Goal: Navigation & Orientation: Find specific page/section

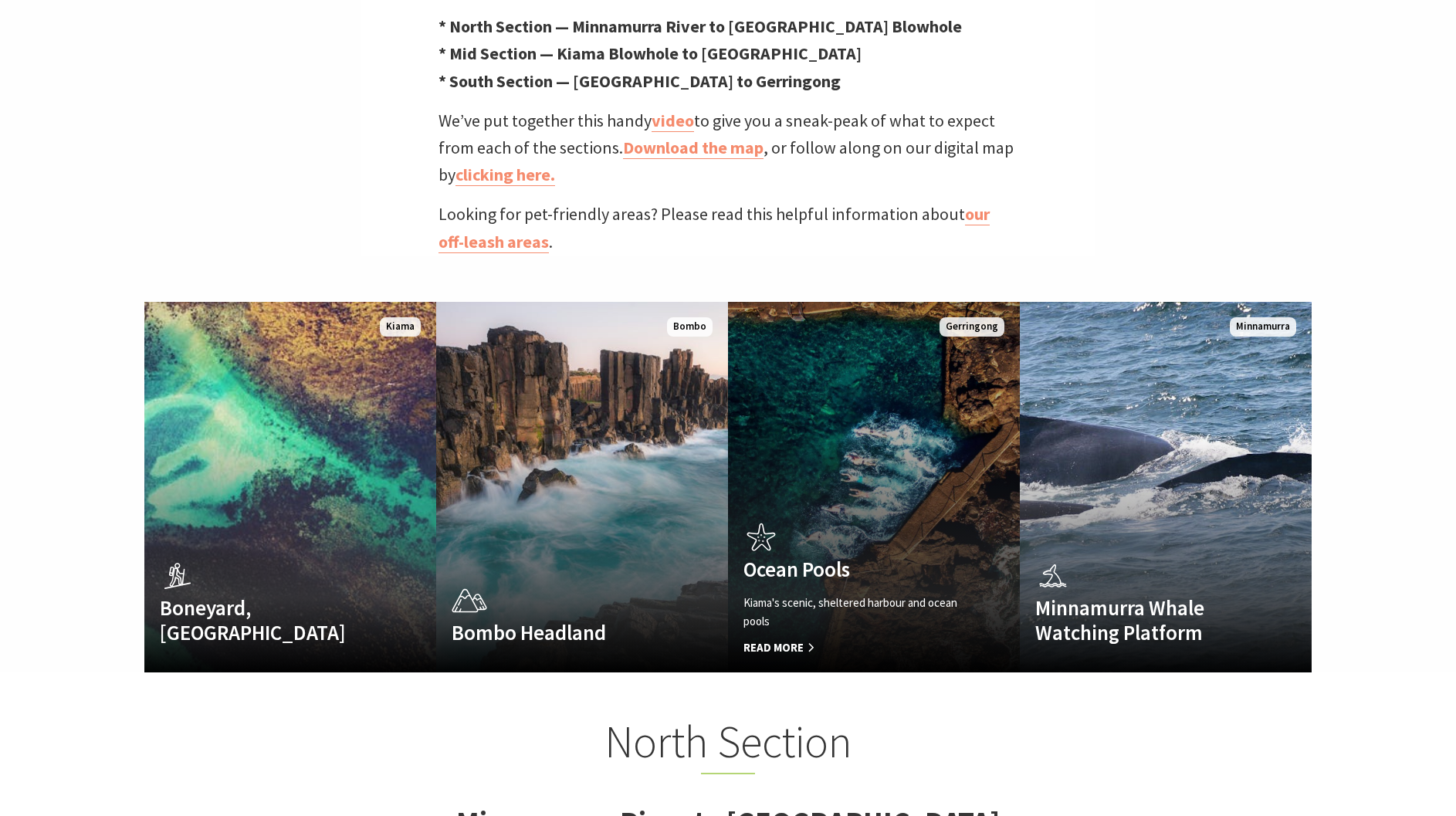
scroll to position [438, 0]
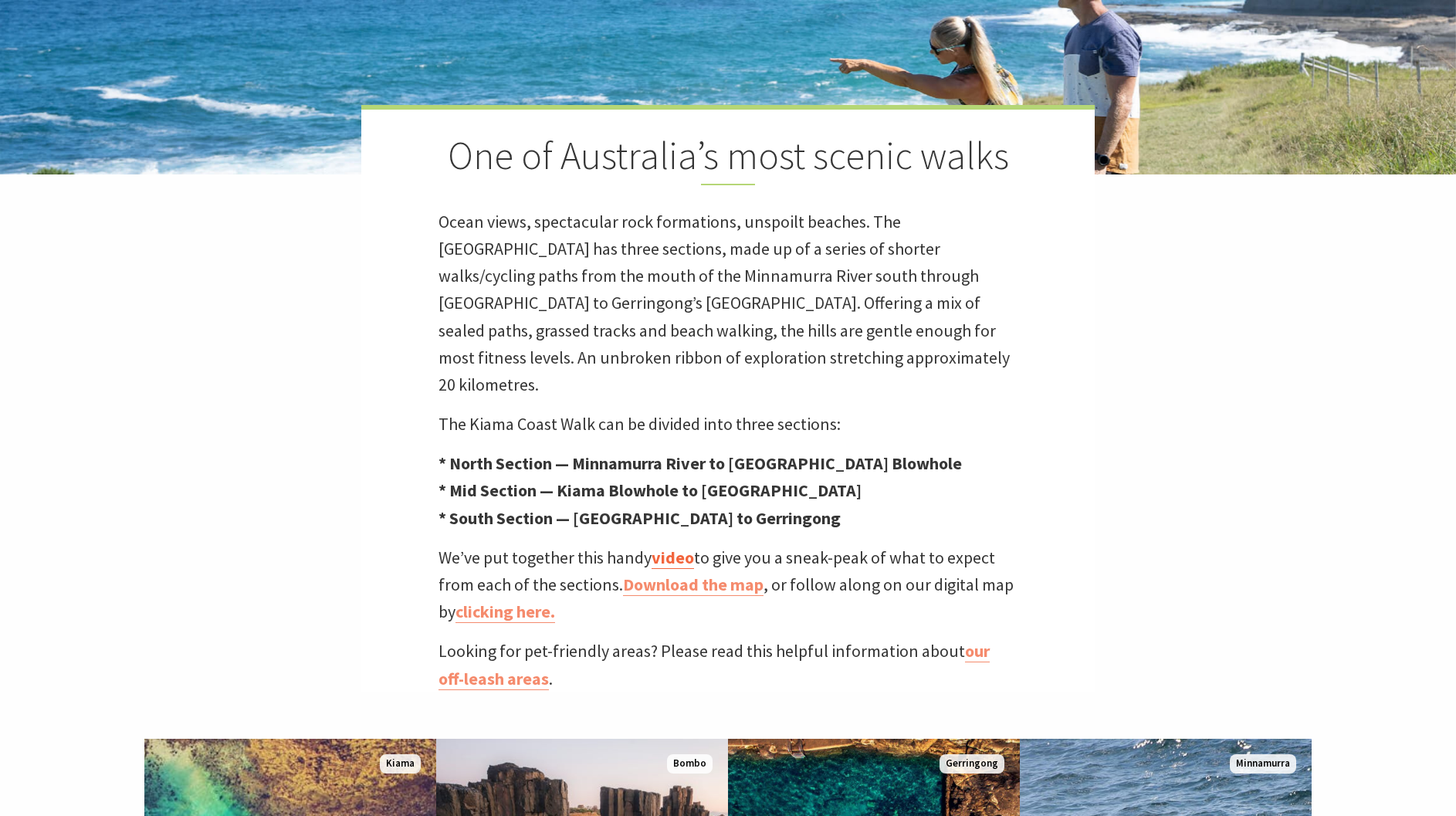
click at [678, 547] on link "video" at bounding box center [673, 558] width 42 height 22
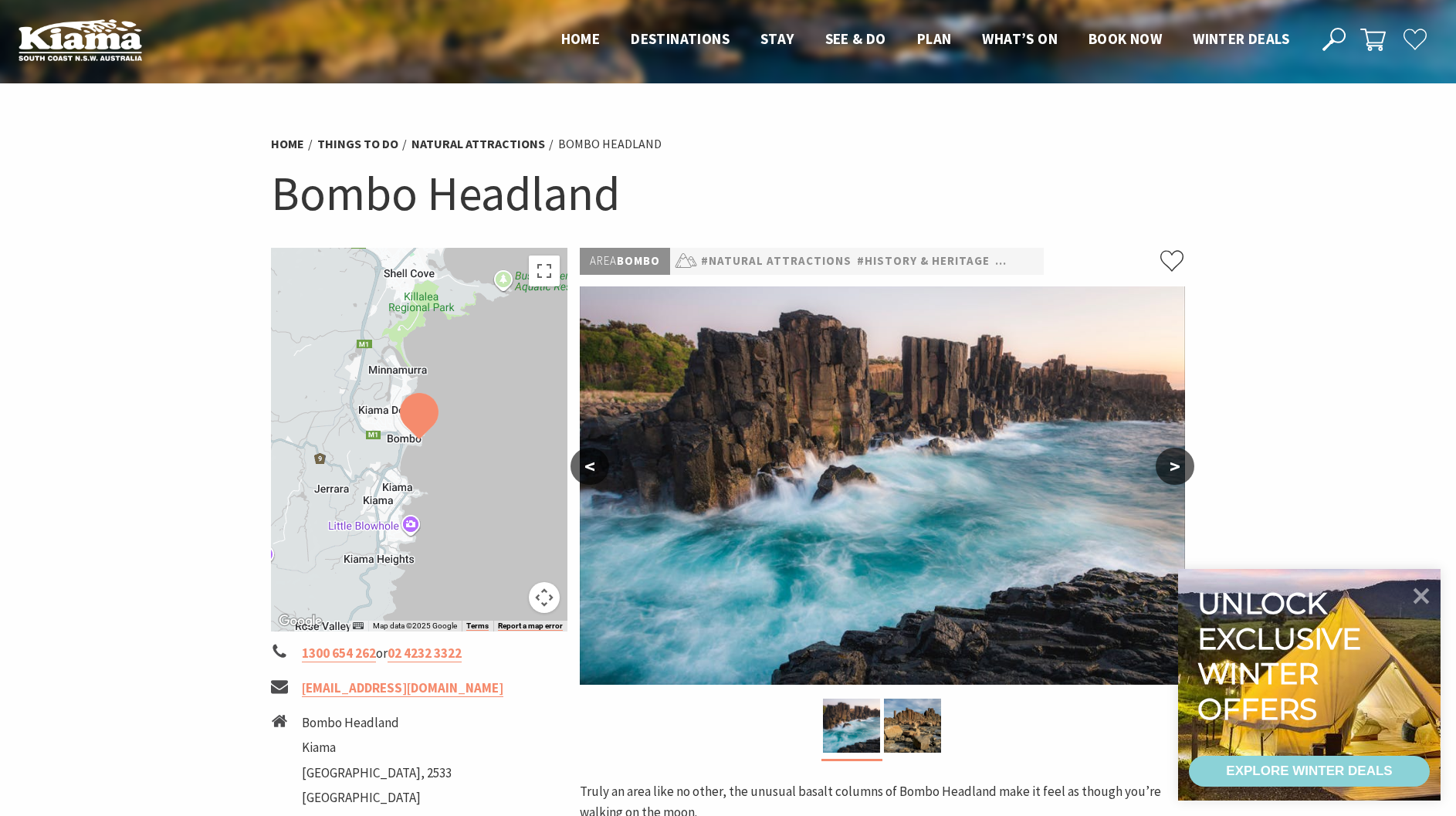
click at [1175, 461] on button ">" at bounding box center [1175, 466] width 39 height 37
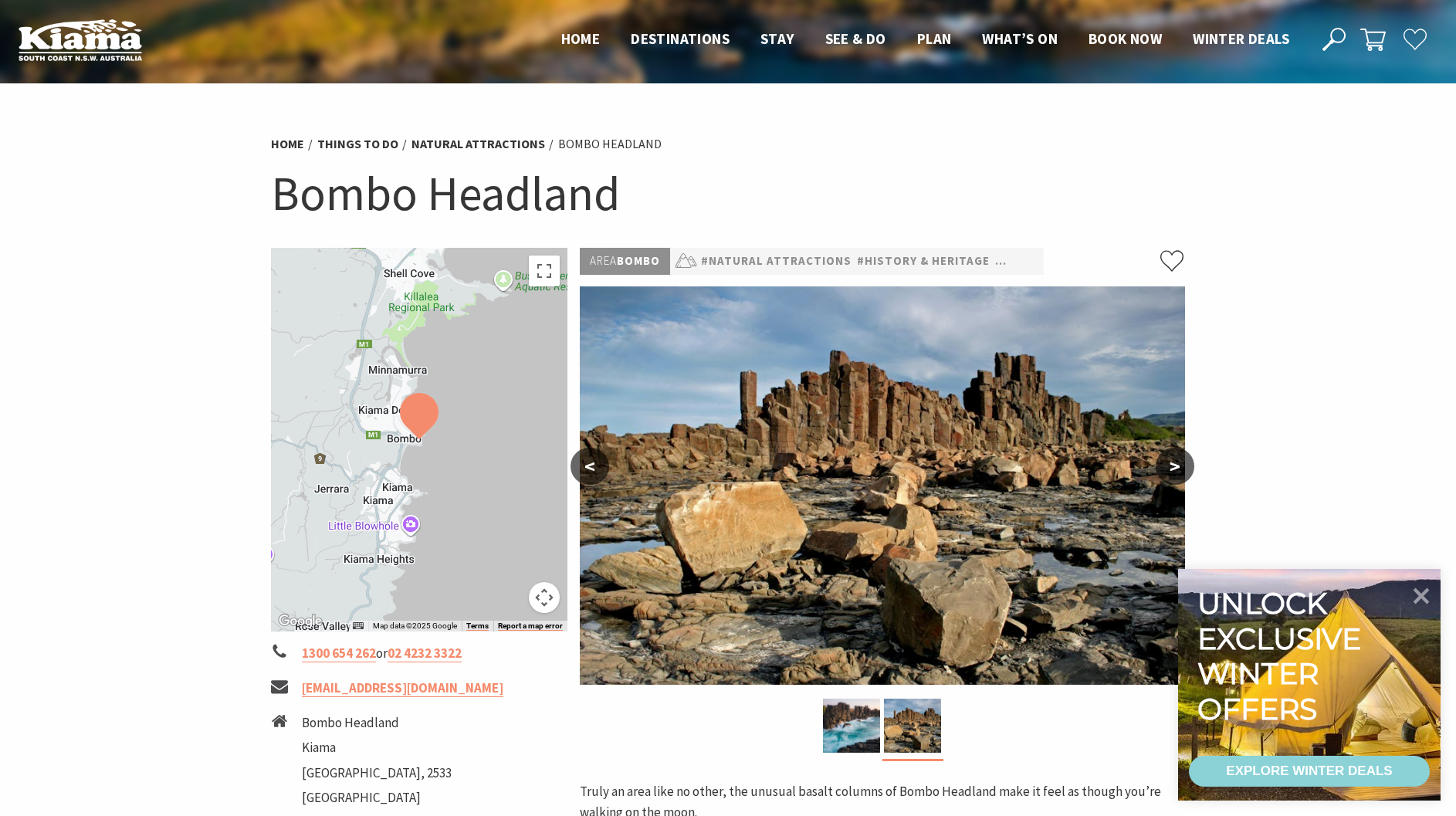
click at [1175, 461] on button ">" at bounding box center [1175, 466] width 39 height 37
click at [1170, 470] on button ">" at bounding box center [1175, 466] width 39 height 37
click at [1170, 469] on button ">" at bounding box center [1175, 466] width 39 height 37
click at [587, 468] on button "<" at bounding box center [590, 466] width 39 height 37
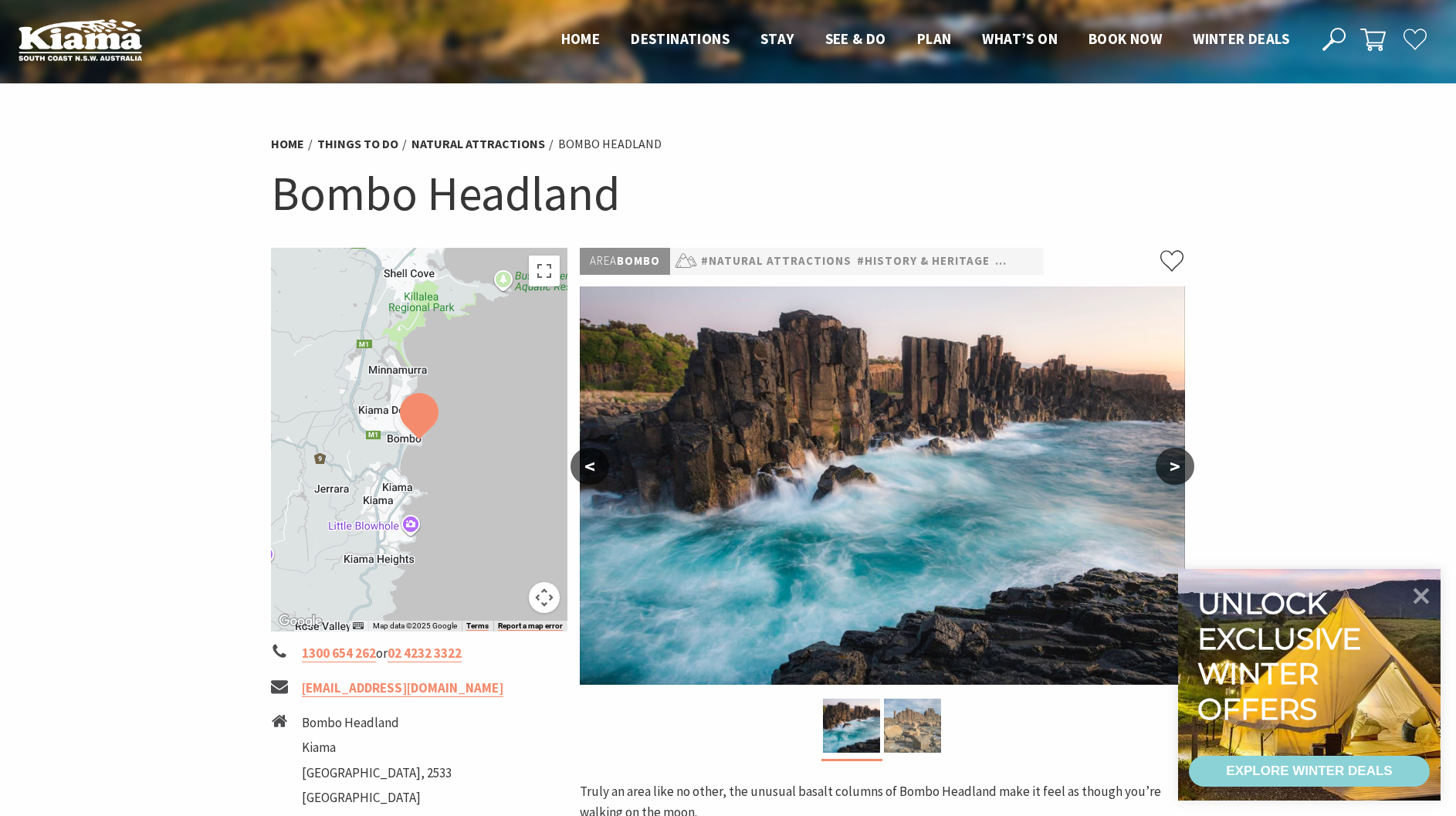
click at [900, 726] on img at bounding box center [912, 726] width 57 height 54
